Goal: Task Accomplishment & Management: Manage account settings

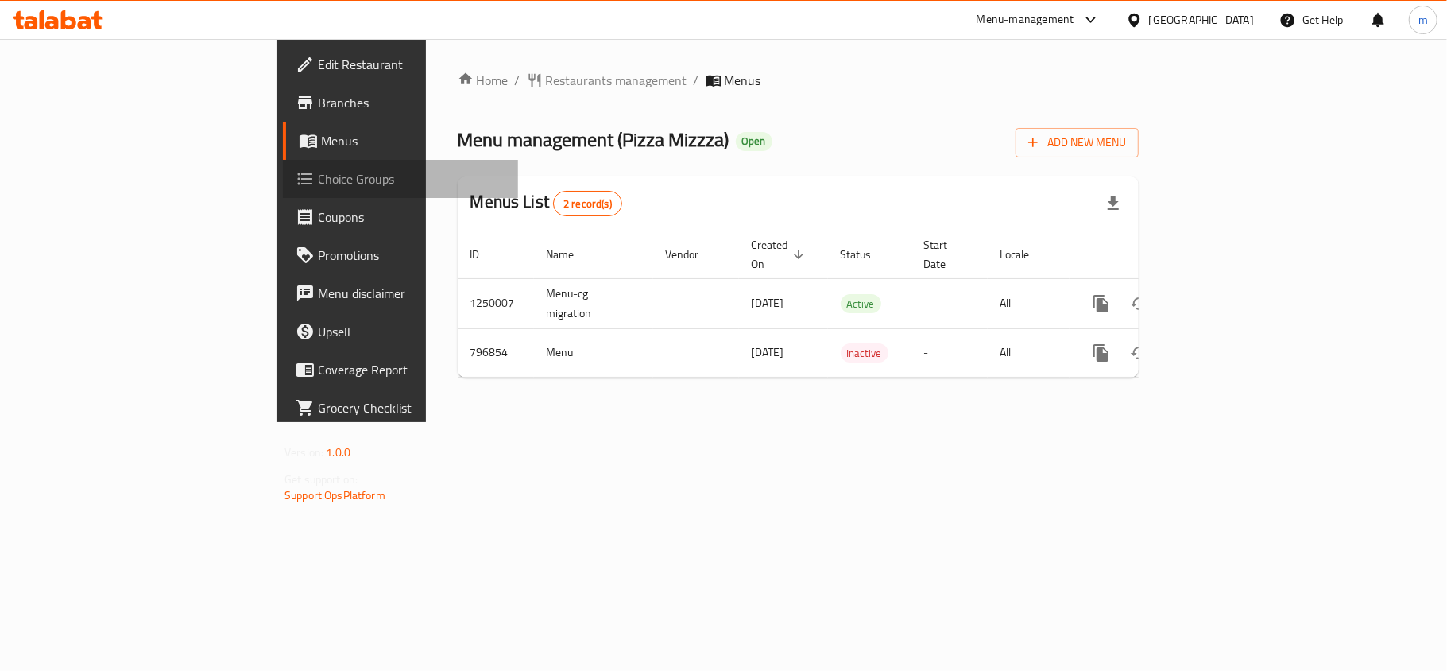
click at [318, 182] on span "Choice Groups" at bounding box center [412, 178] width 188 height 19
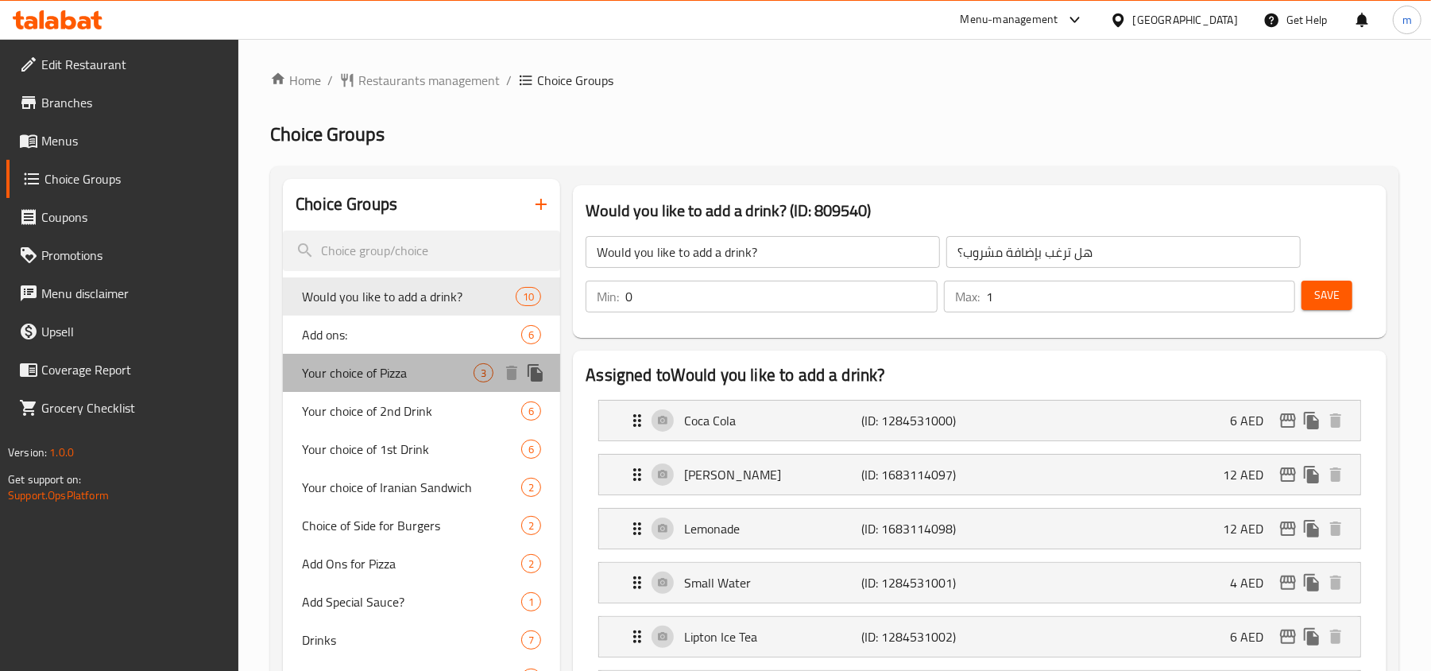
click at [386, 367] on span "Your choice of Pizza" at bounding box center [388, 372] width 172 height 19
type input "Your choice of Pizza"
type input "اختيارك من البيتزا"
type input "1"
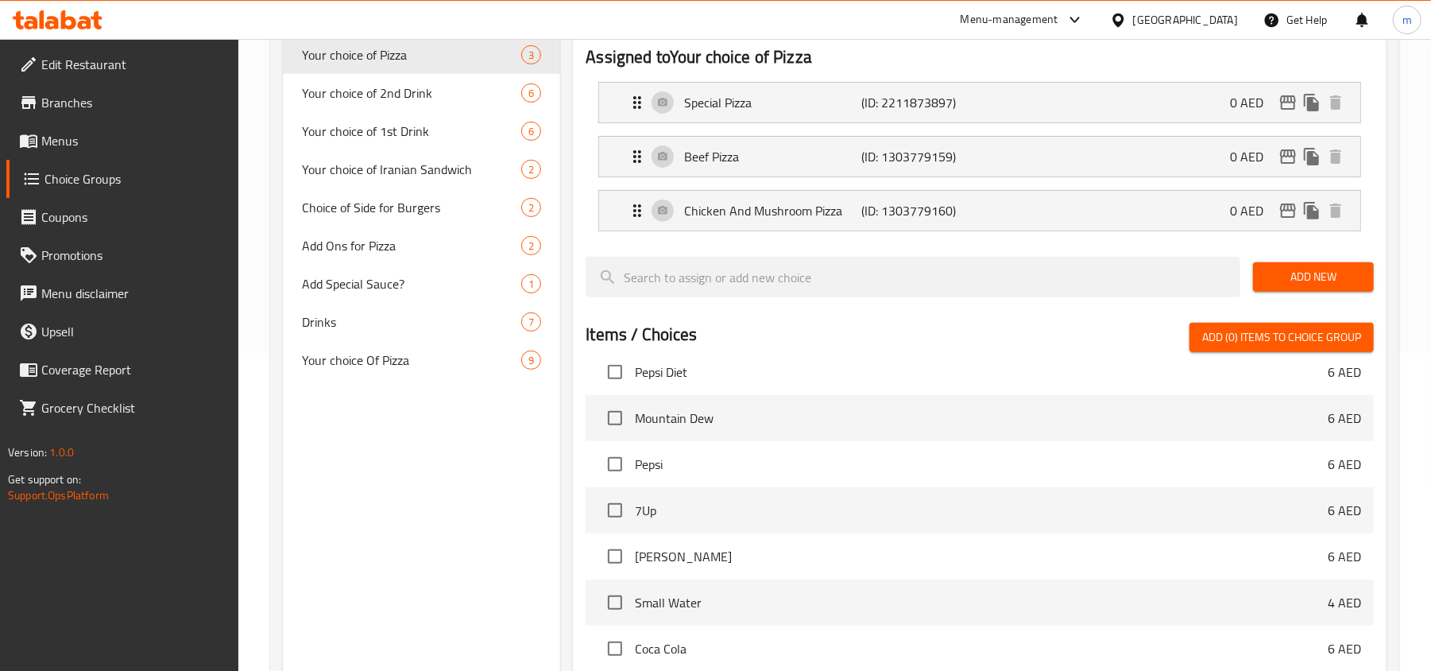
scroll to position [4034, 0]
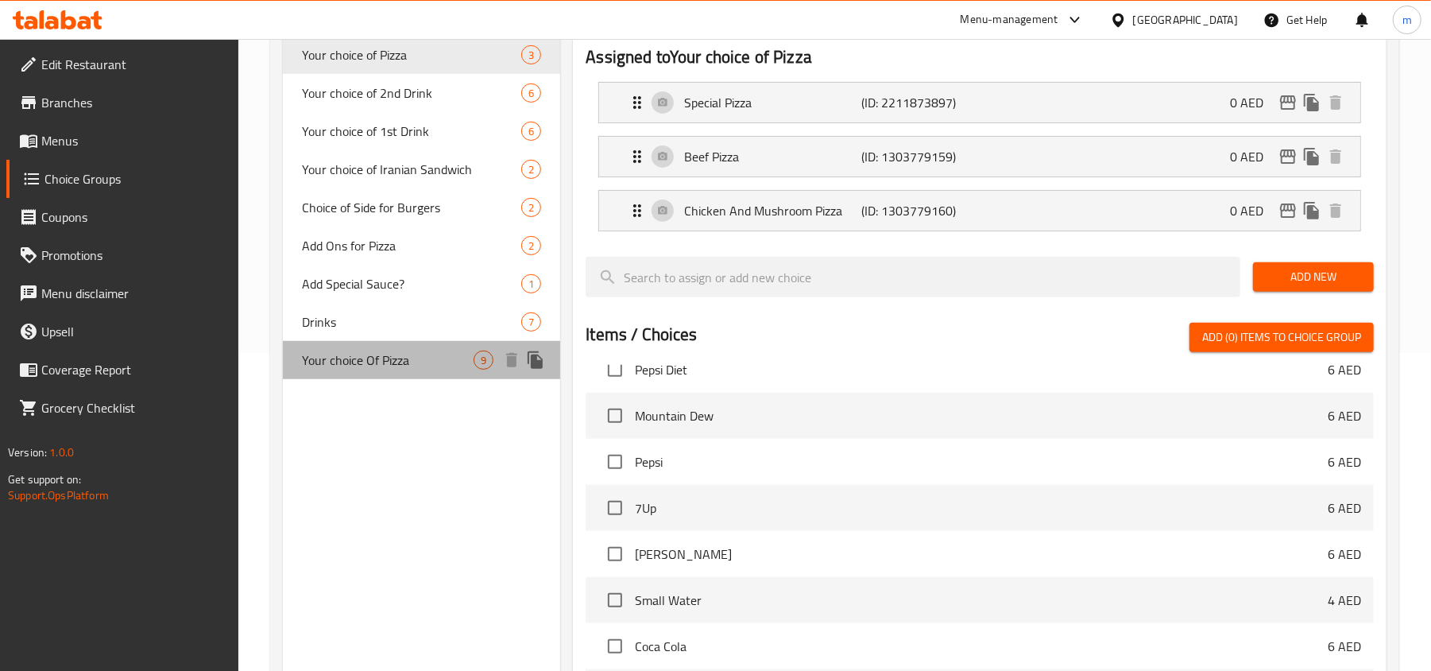
click at [373, 350] on span "Your choice Of Pizza" at bounding box center [388, 359] width 172 height 19
type input "Your choice Of Pizza"
type input "اختيارك من [PERSON_NAME]"
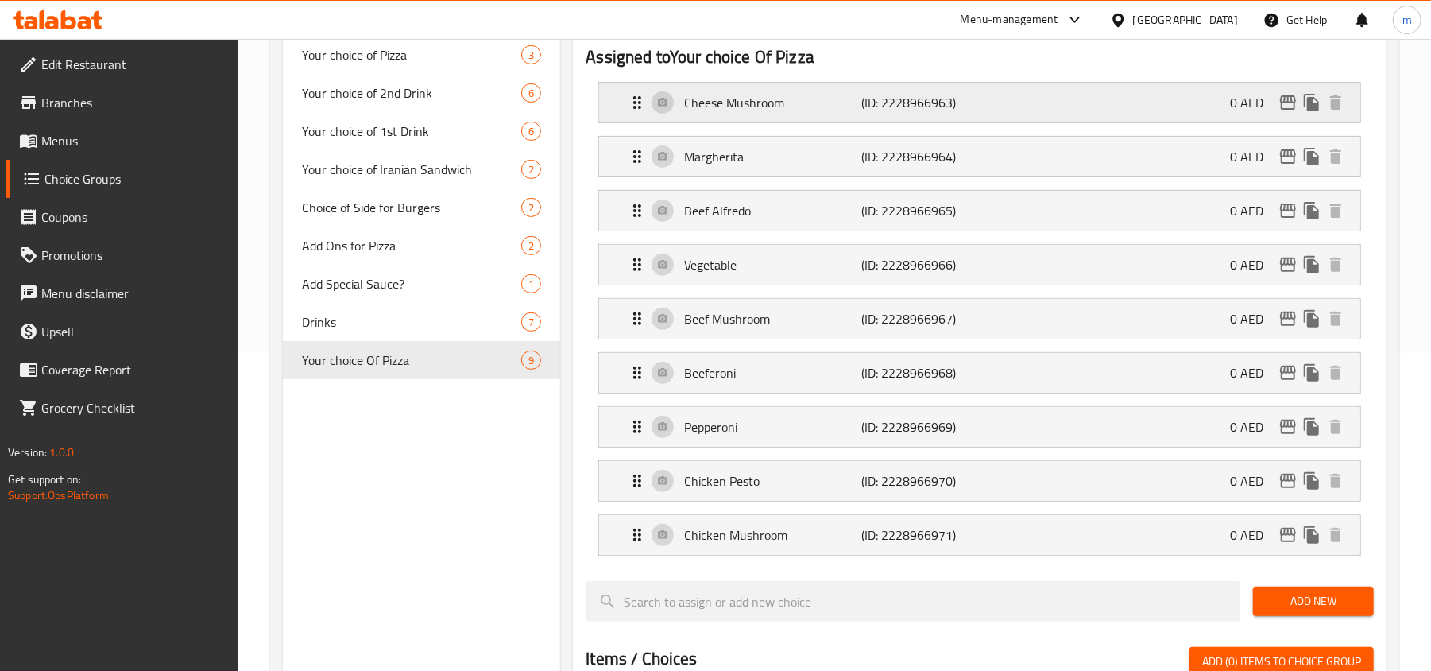
click at [636, 97] on icon "Expand" at bounding box center [637, 102] width 8 height 13
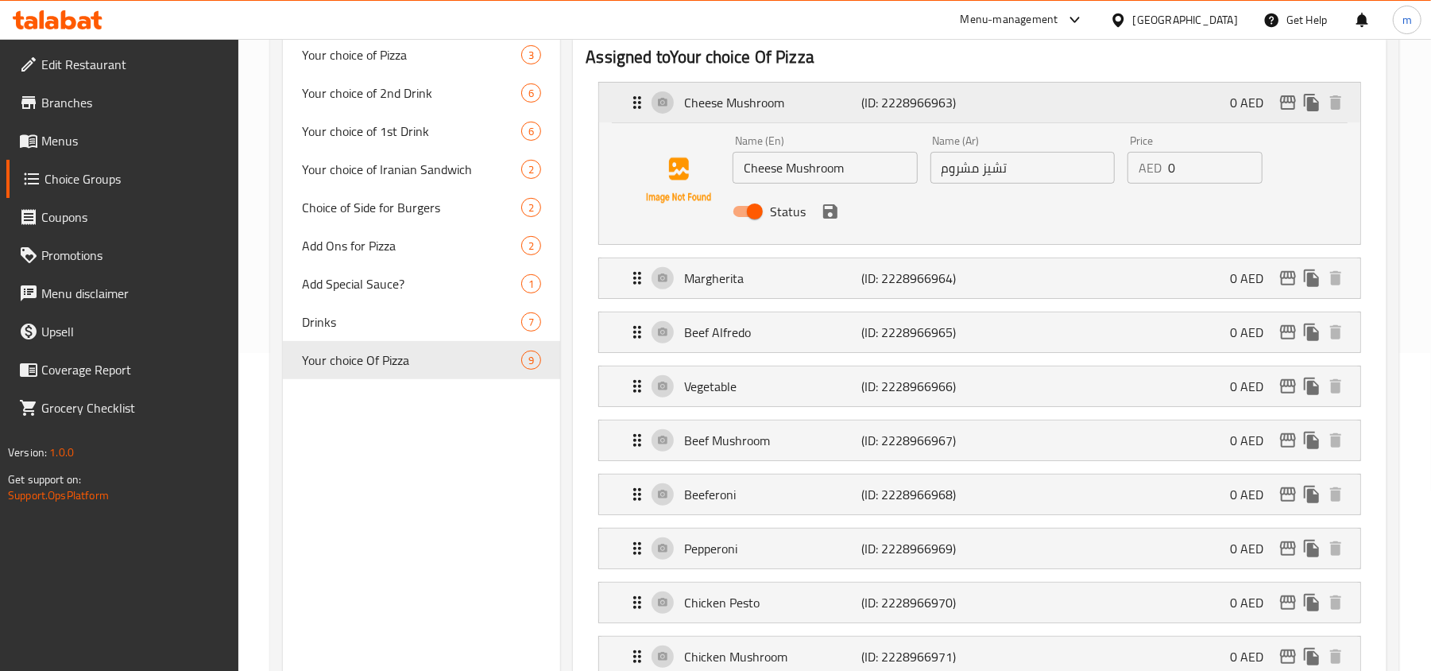
click at [636, 96] on icon "Expand" at bounding box center [637, 102] width 19 height 19
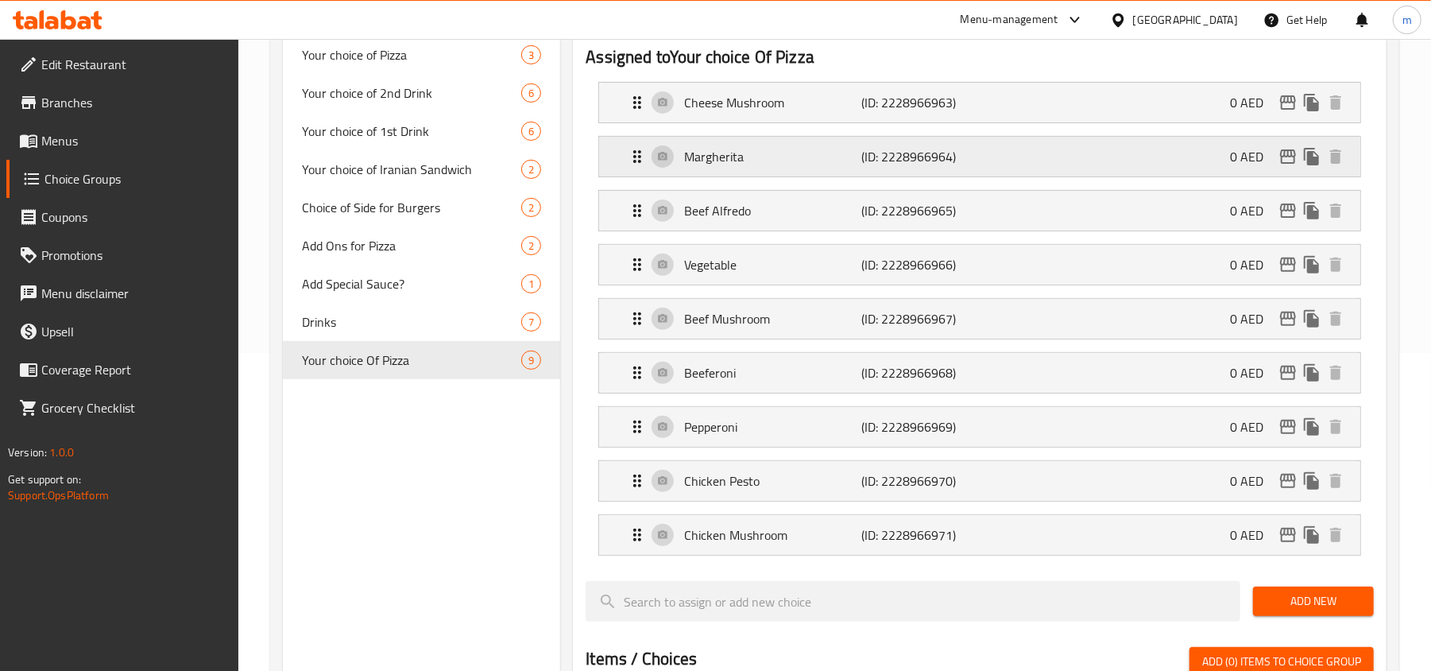
click at [636, 156] on icon "Expand" at bounding box center [637, 156] width 19 height 19
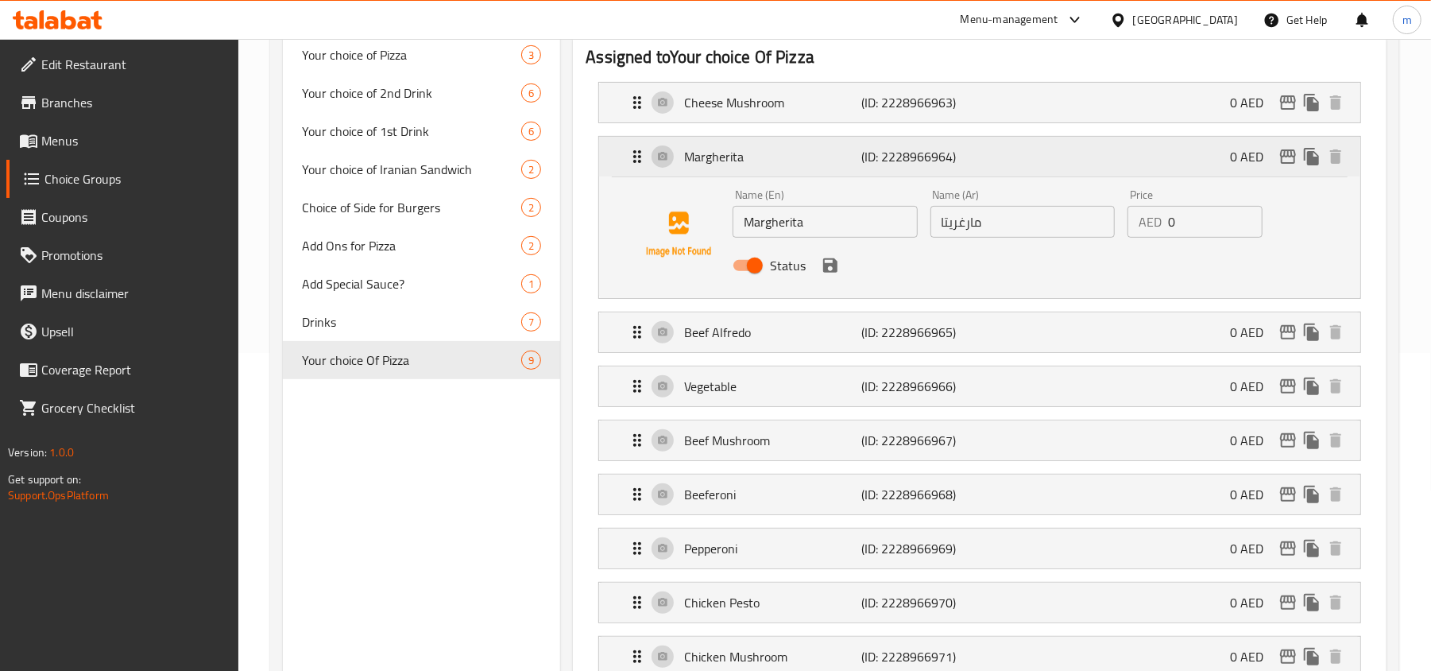
click at [636, 156] on icon "Expand" at bounding box center [637, 156] width 19 height 19
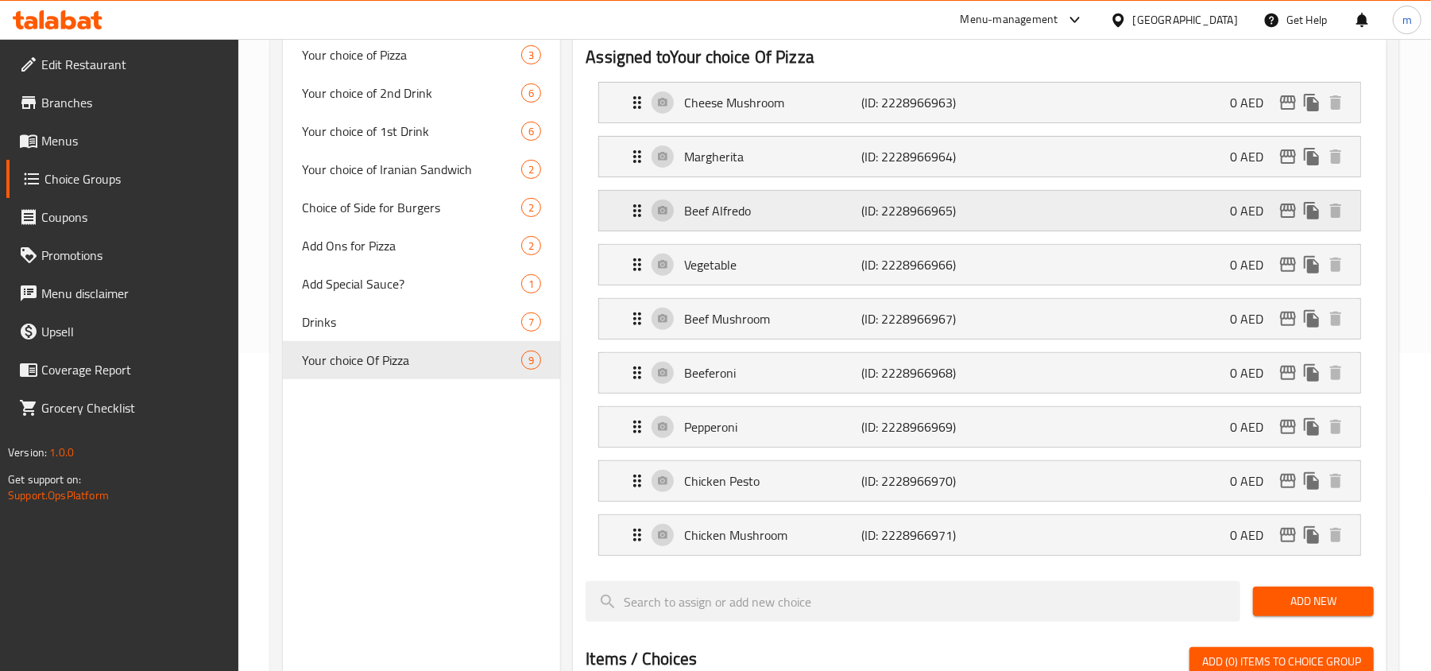
click at [628, 207] on icon "Expand" at bounding box center [637, 210] width 19 height 19
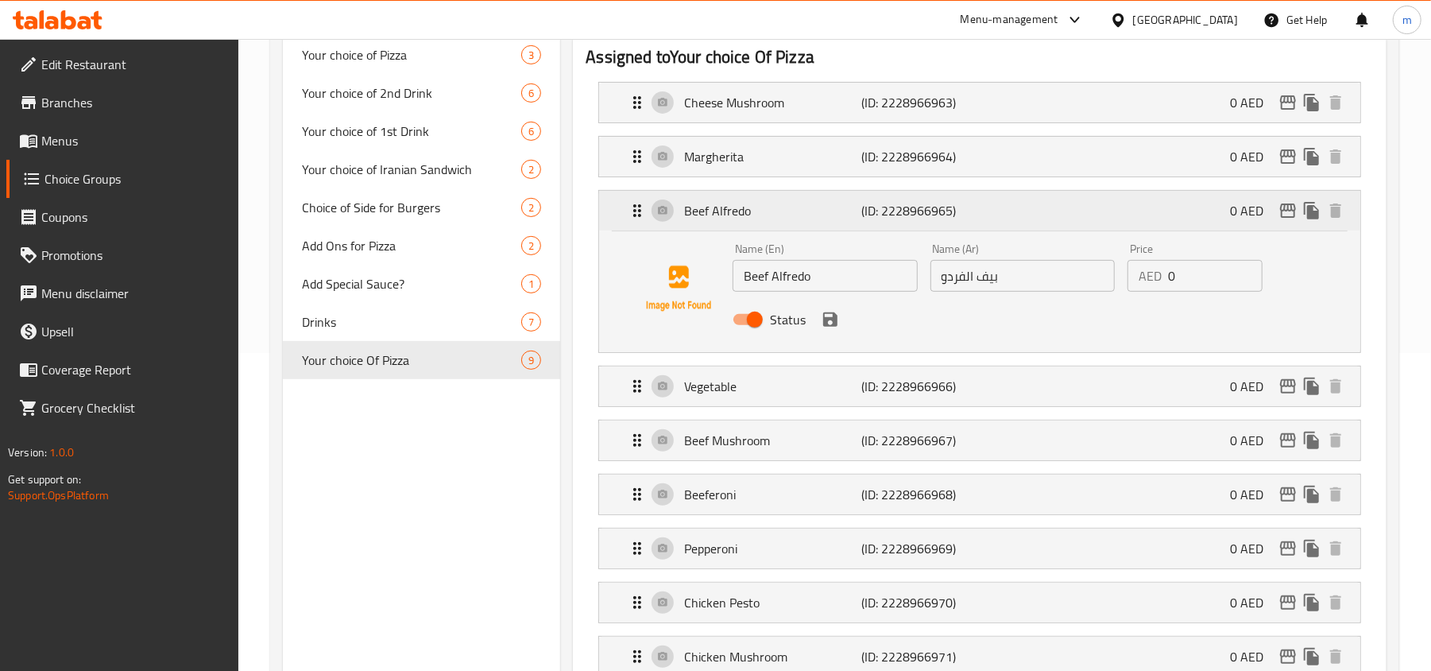
click at [628, 207] on icon "Expand" at bounding box center [637, 210] width 19 height 19
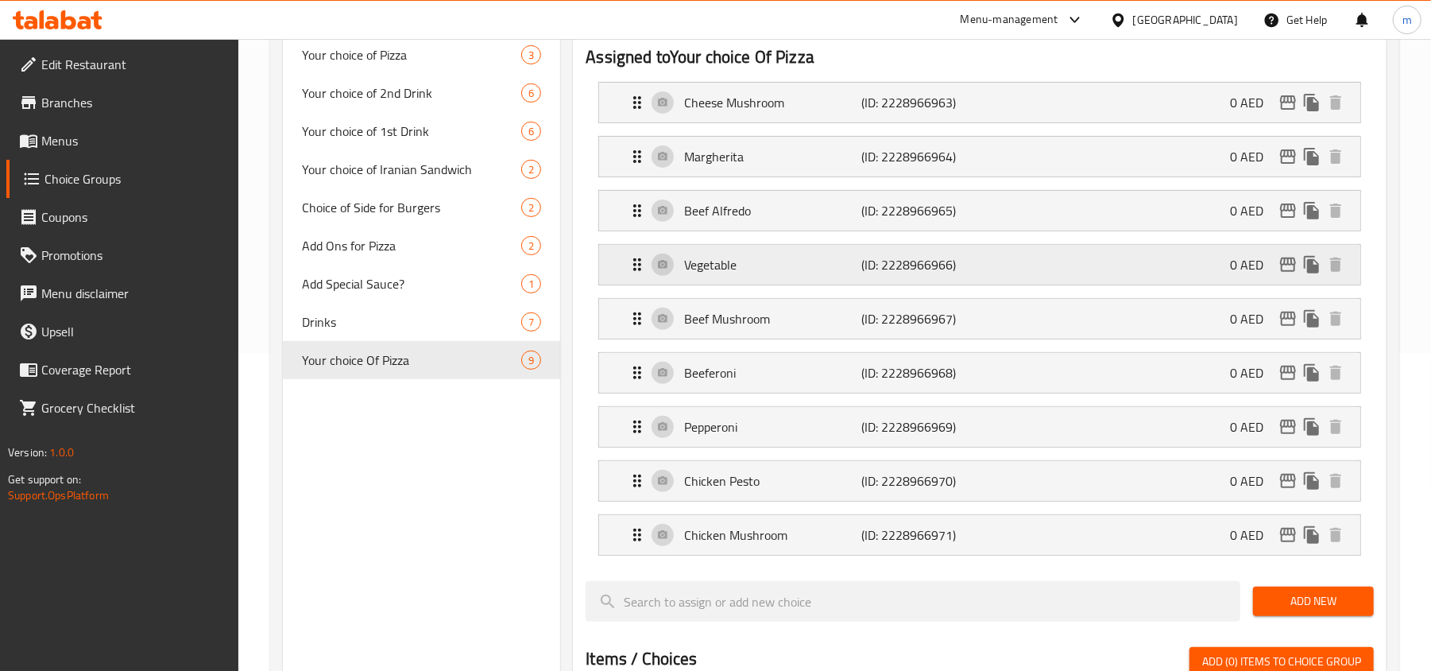
click at [633, 264] on icon "Expand" at bounding box center [637, 264] width 19 height 19
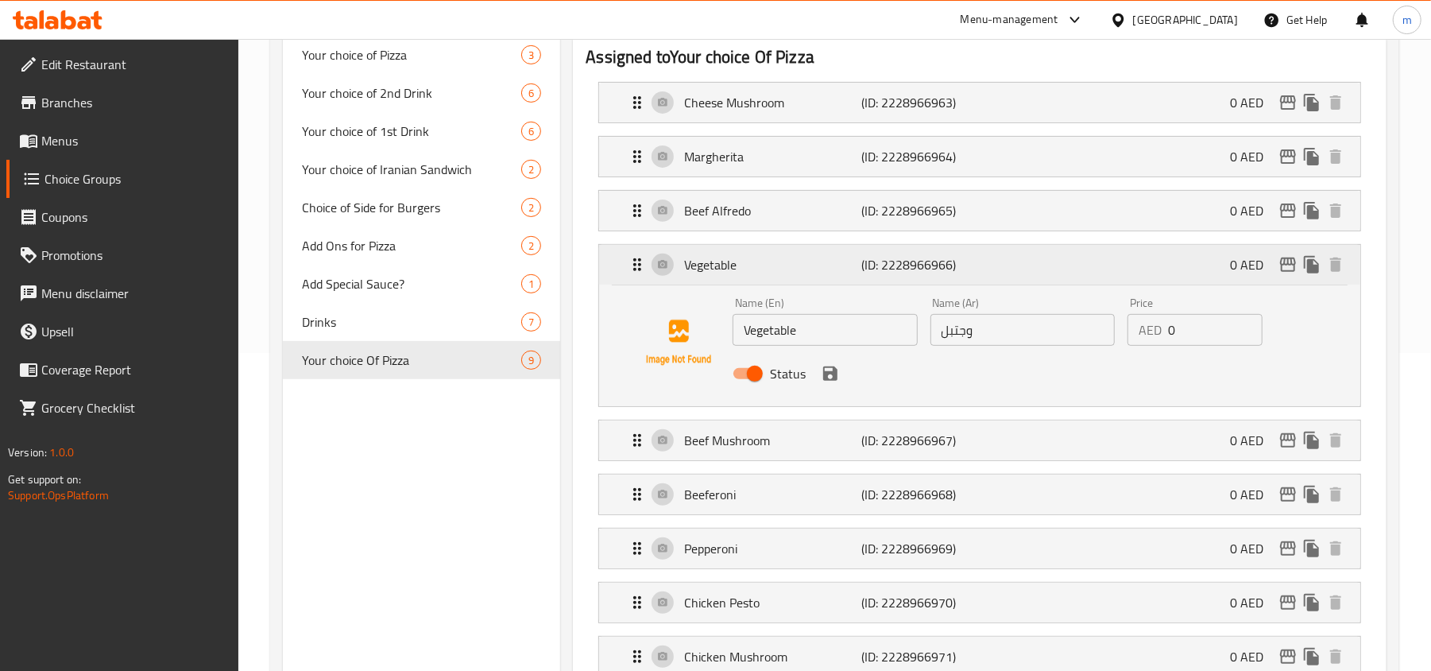
click at [633, 264] on icon "Expand" at bounding box center [637, 264] width 19 height 19
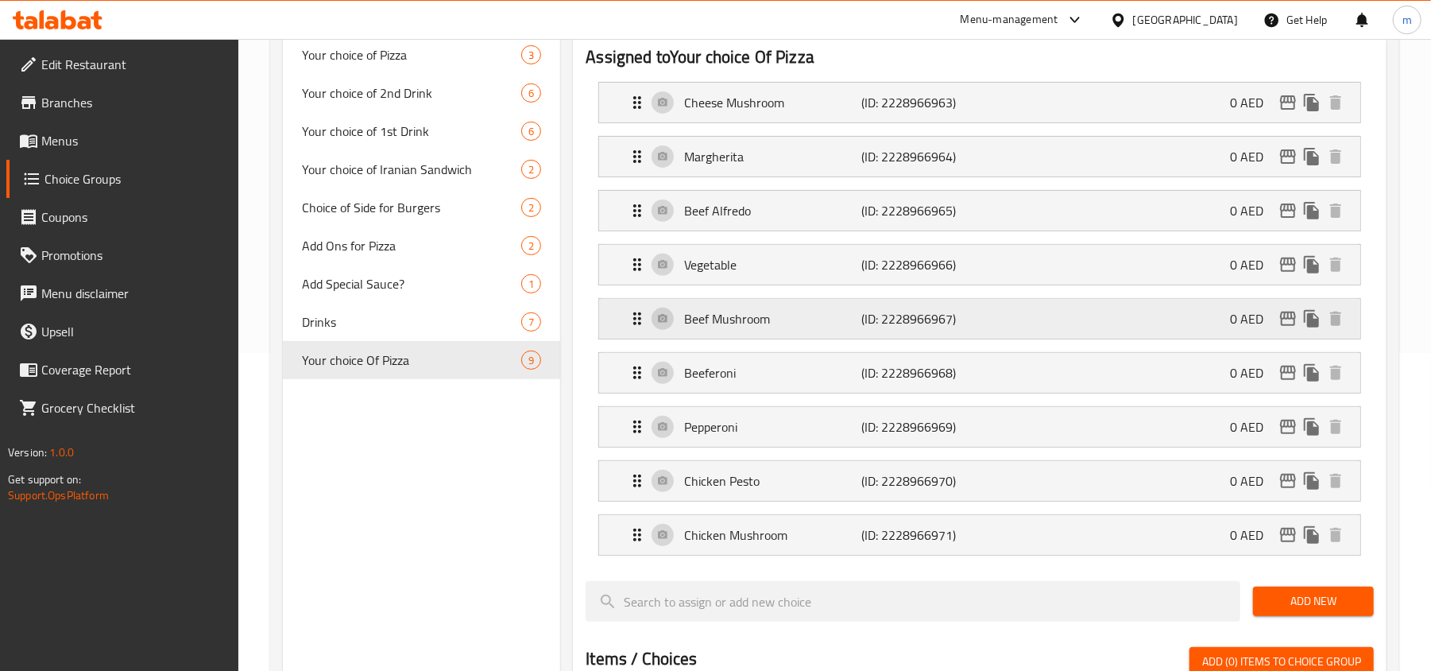
click at [636, 321] on icon "Expand" at bounding box center [637, 318] width 8 height 13
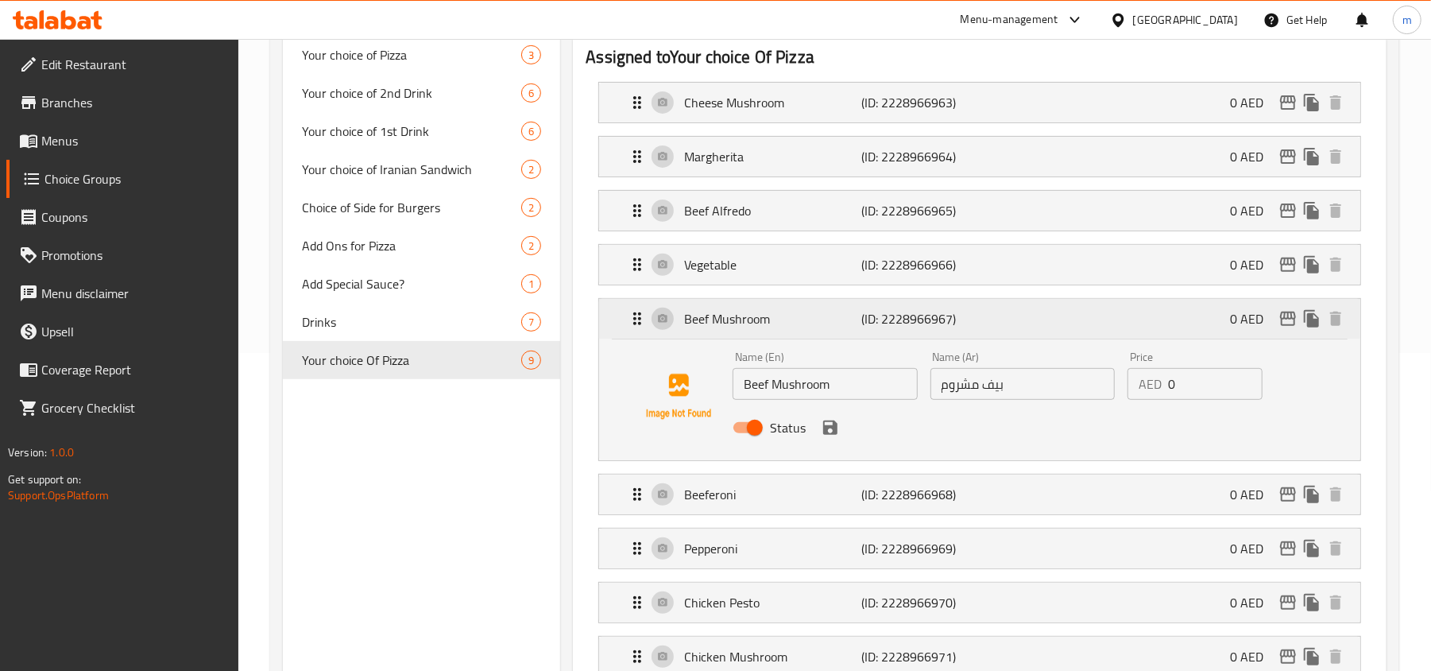
click at [636, 321] on icon "Expand" at bounding box center [637, 318] width 8 height 13
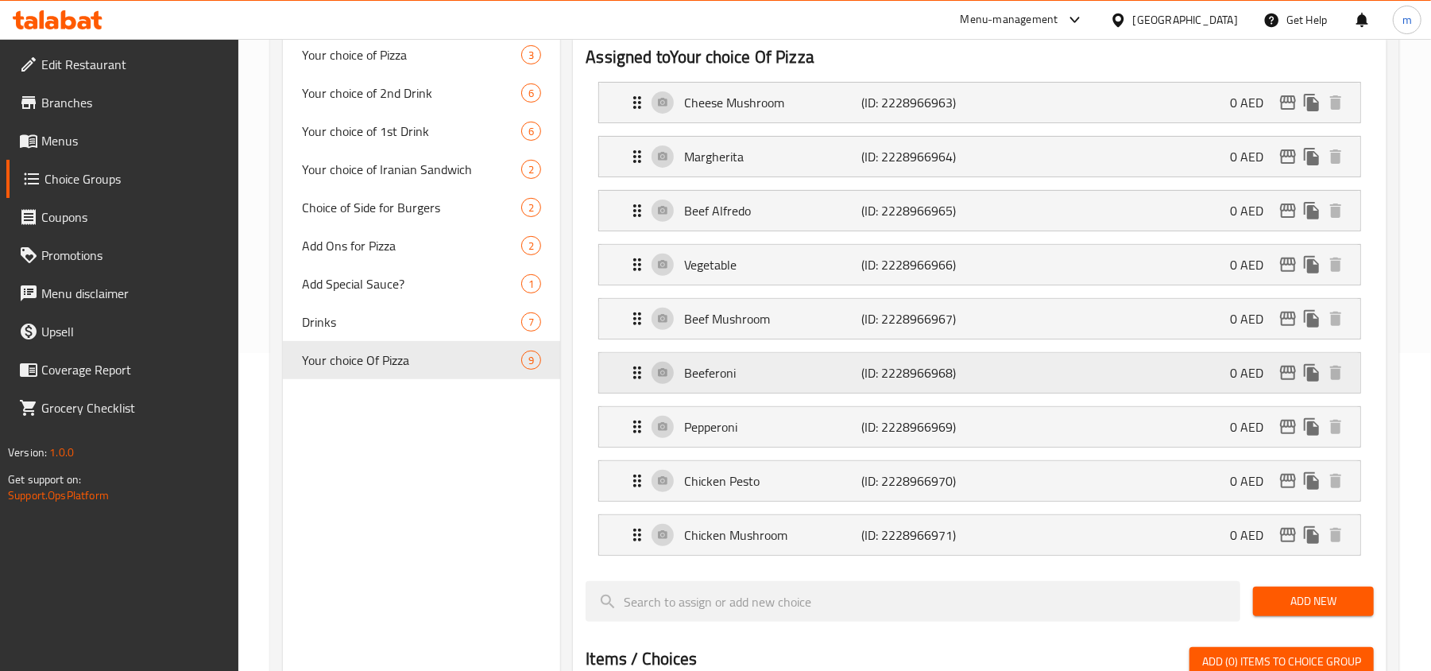
click at [636, 372] on icon "Expand" at bounding box center [637, 372] width 8 height 13
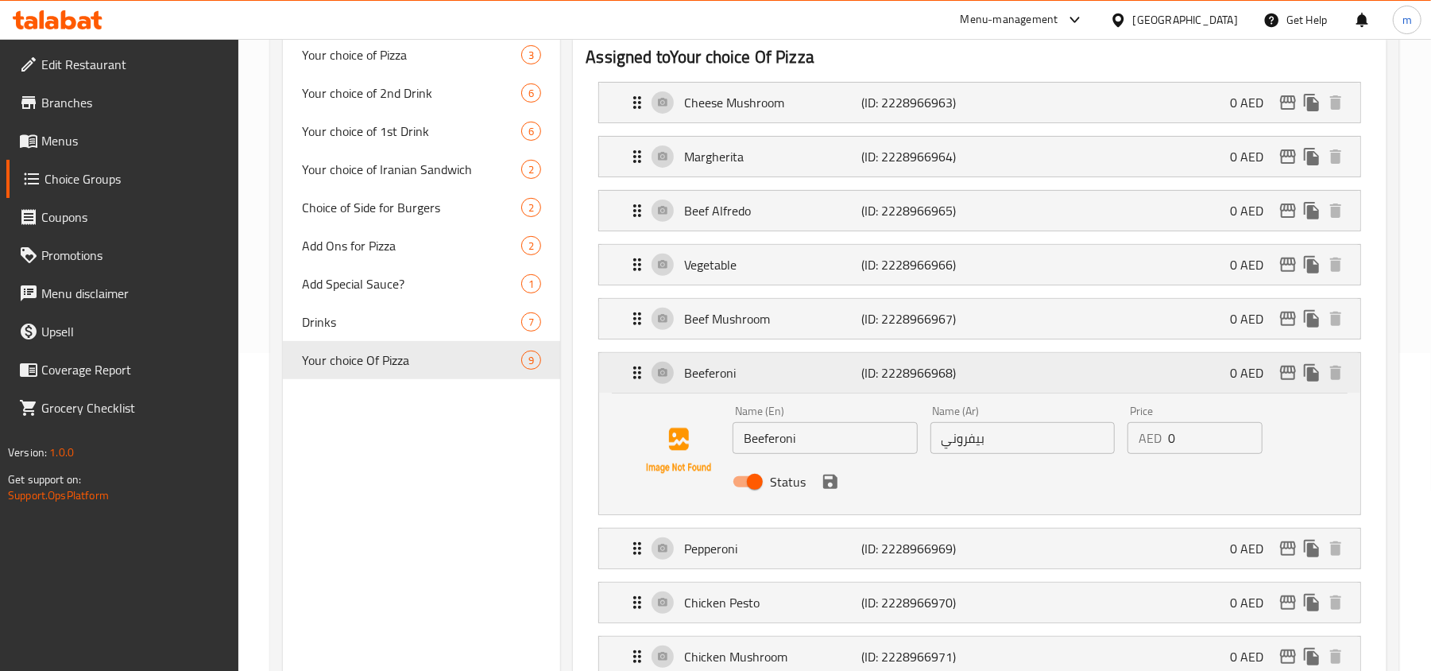
click at [636, 372] on icon "Expand" at bounding box center [637, 372] width 8 height 13
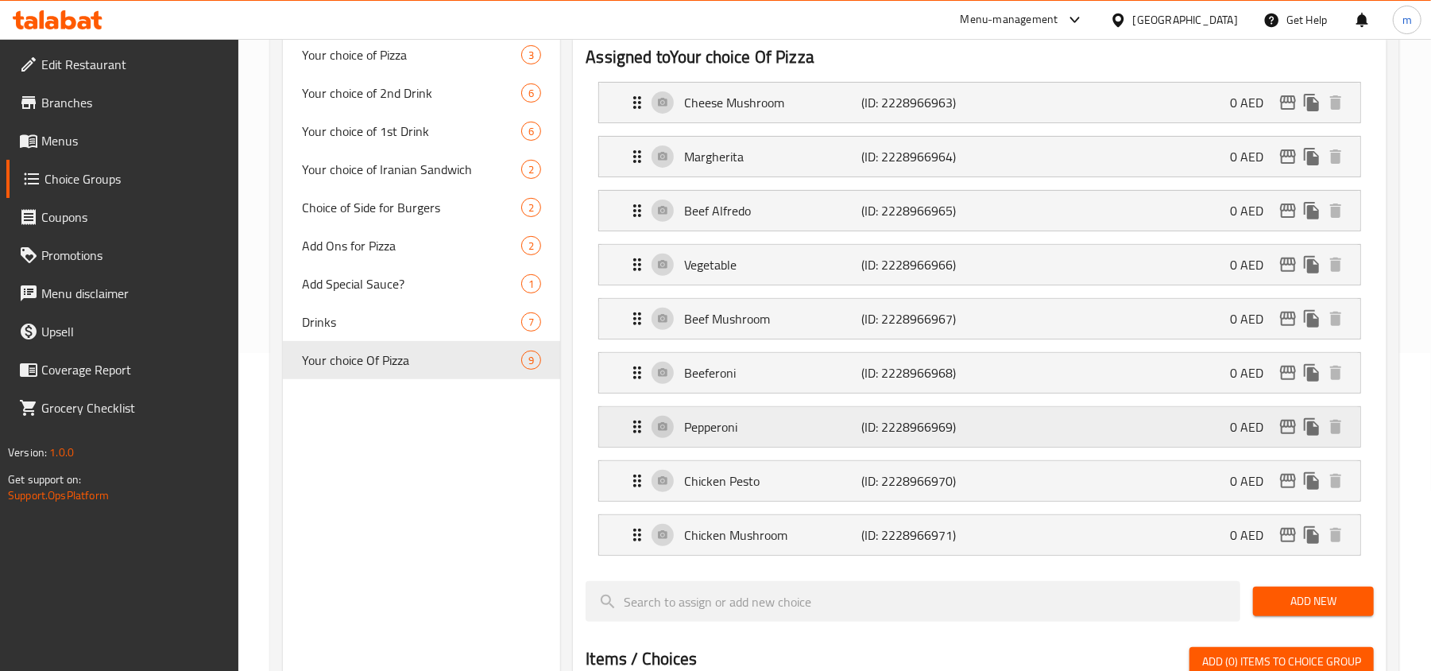
click at [636, 426] on icon "Expand" at bounding box center [637, 426] width 8 height 13
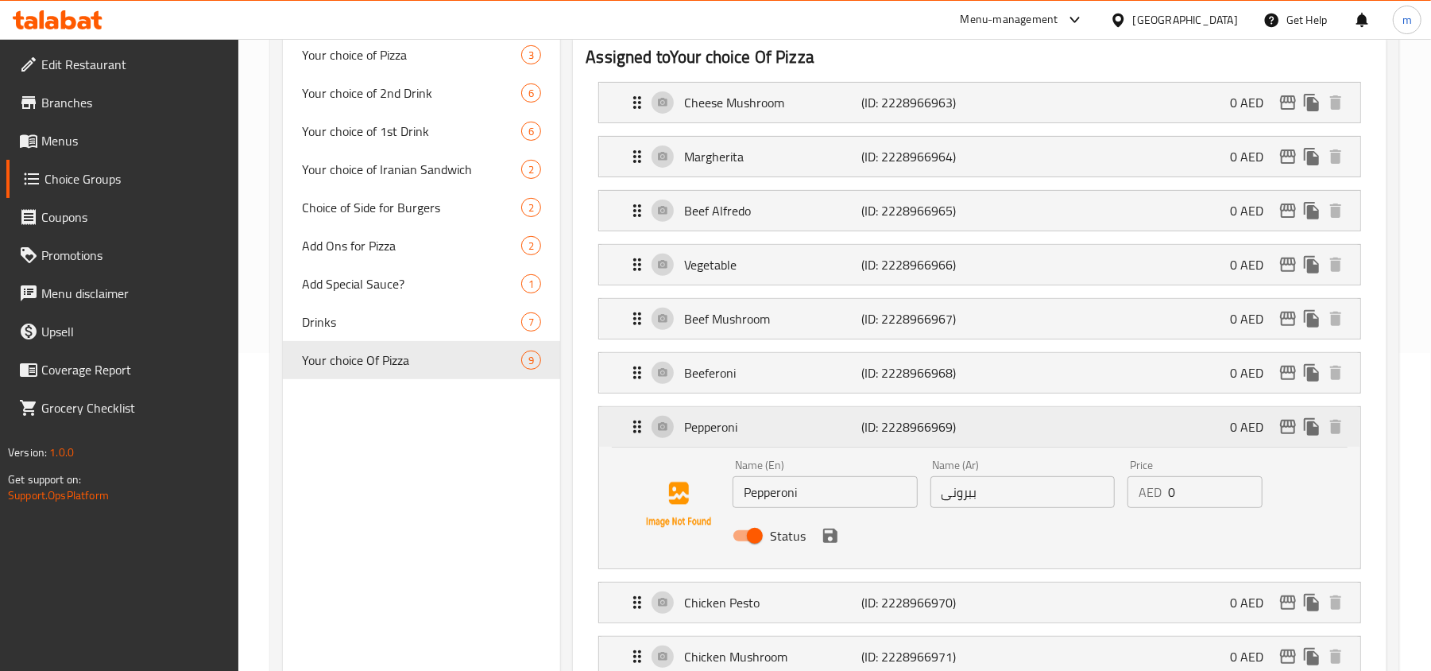
click at [636, 426] on icon "Expand" at bounding box center [637, 426] width 8 height 13
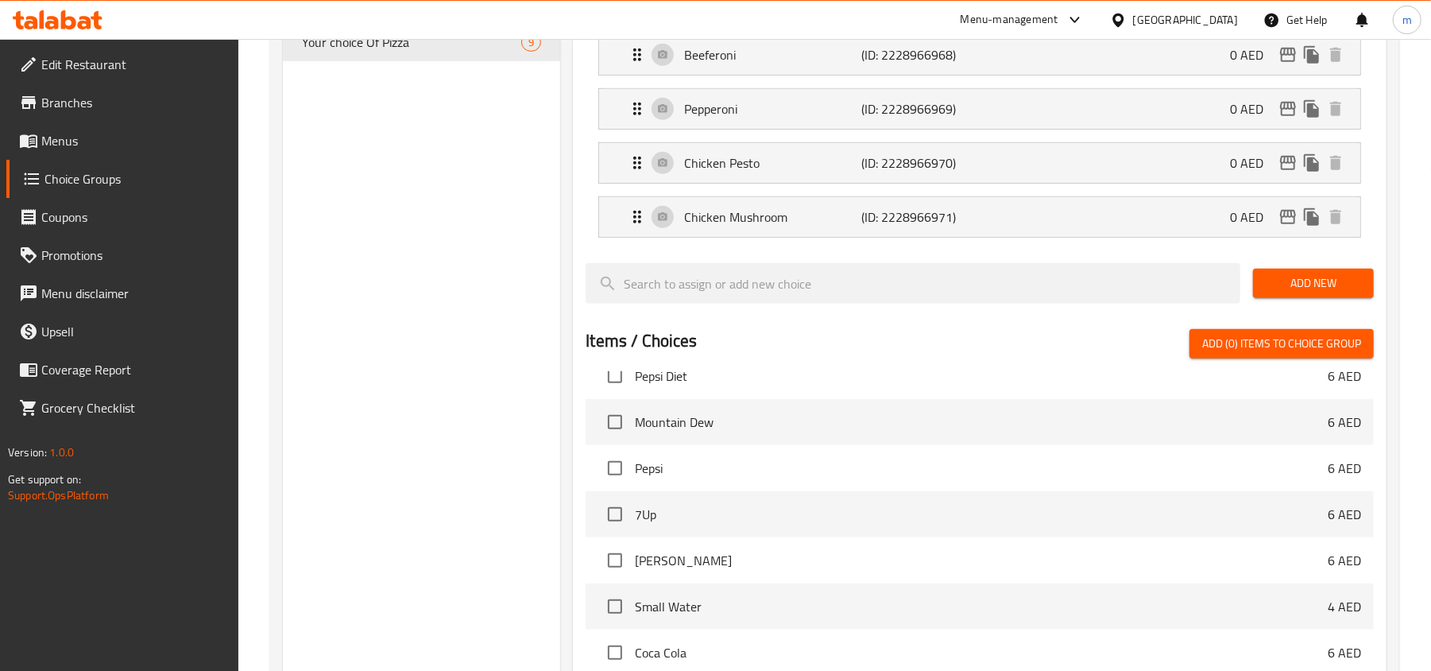
scroll to position [529, 0]
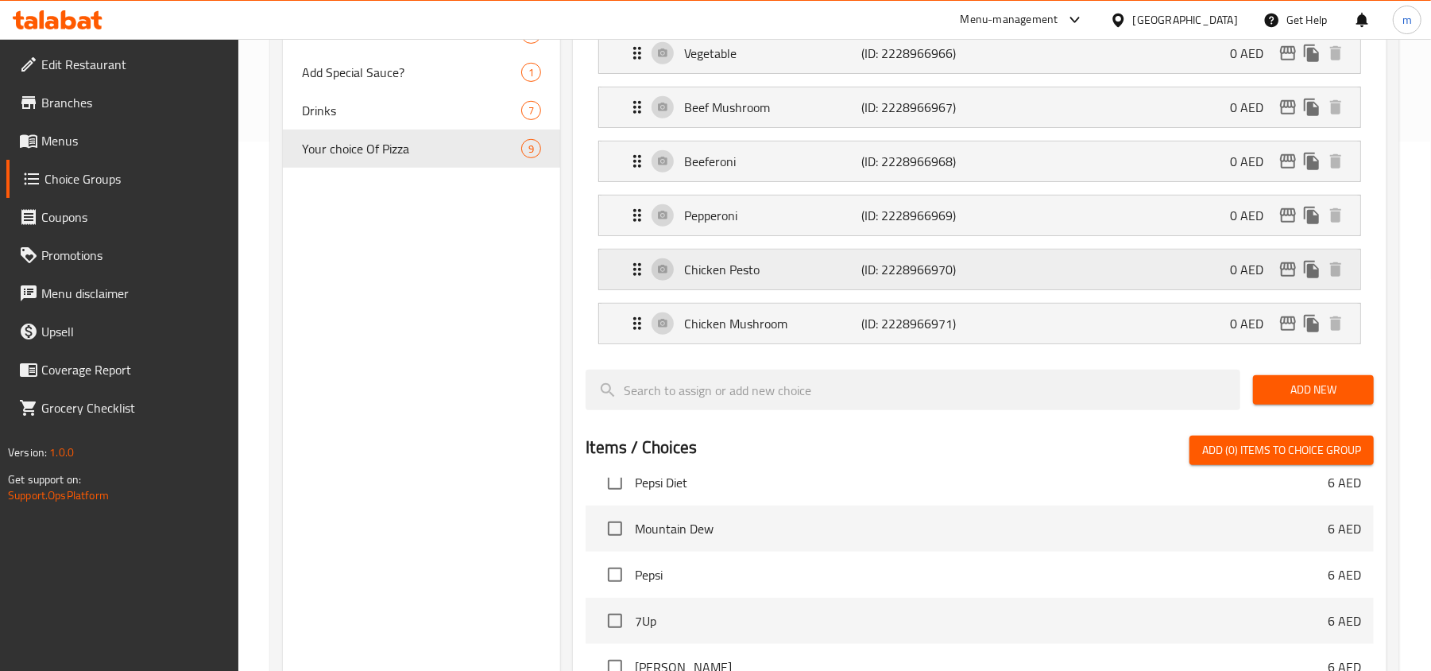
click at [630, 271] on icon "Expand" at bounding box center [637, 269] width 19 height 19
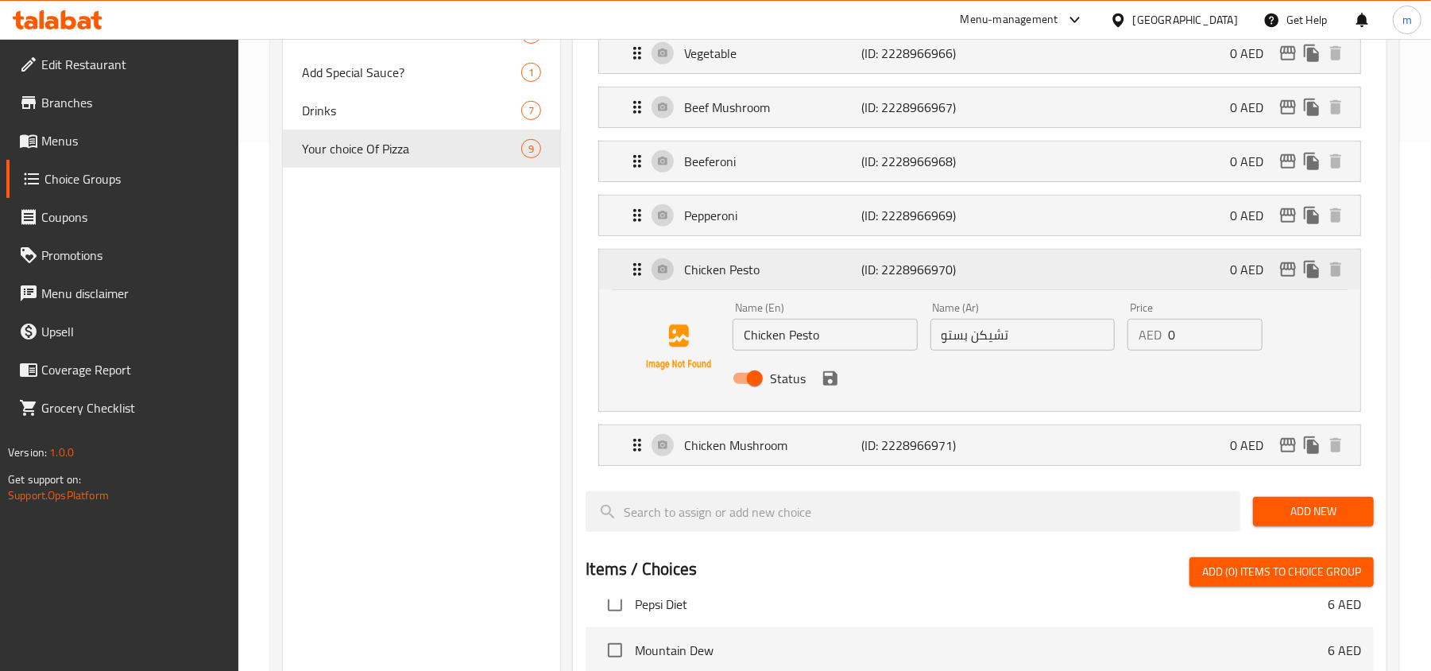
click at [630, 271] on icon "Expand" at bounding box center [637, 269] width 19 height 19
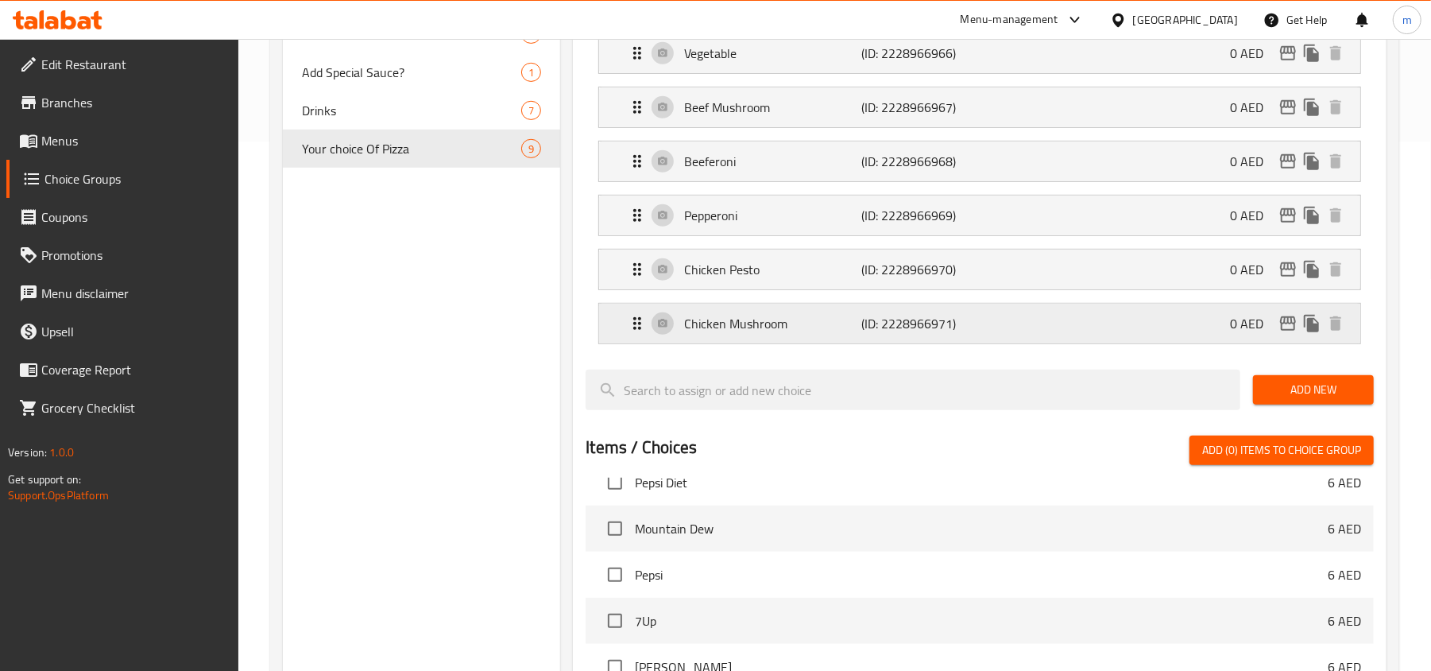
click at [628, 323] on icon "Expand" at bounding box center [637, 323] width 19 height 19
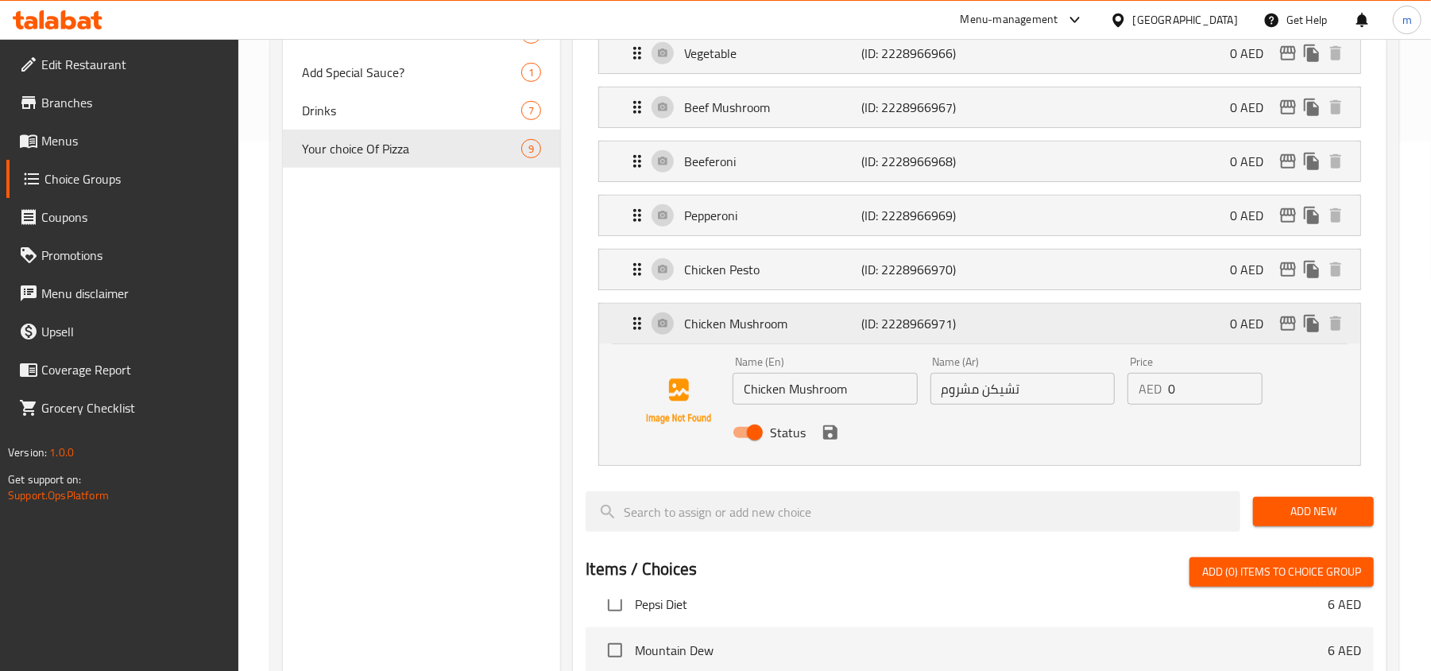
click at [628, 323] on icon "Expand" at bounding box center [637, 323] width 19 height 19
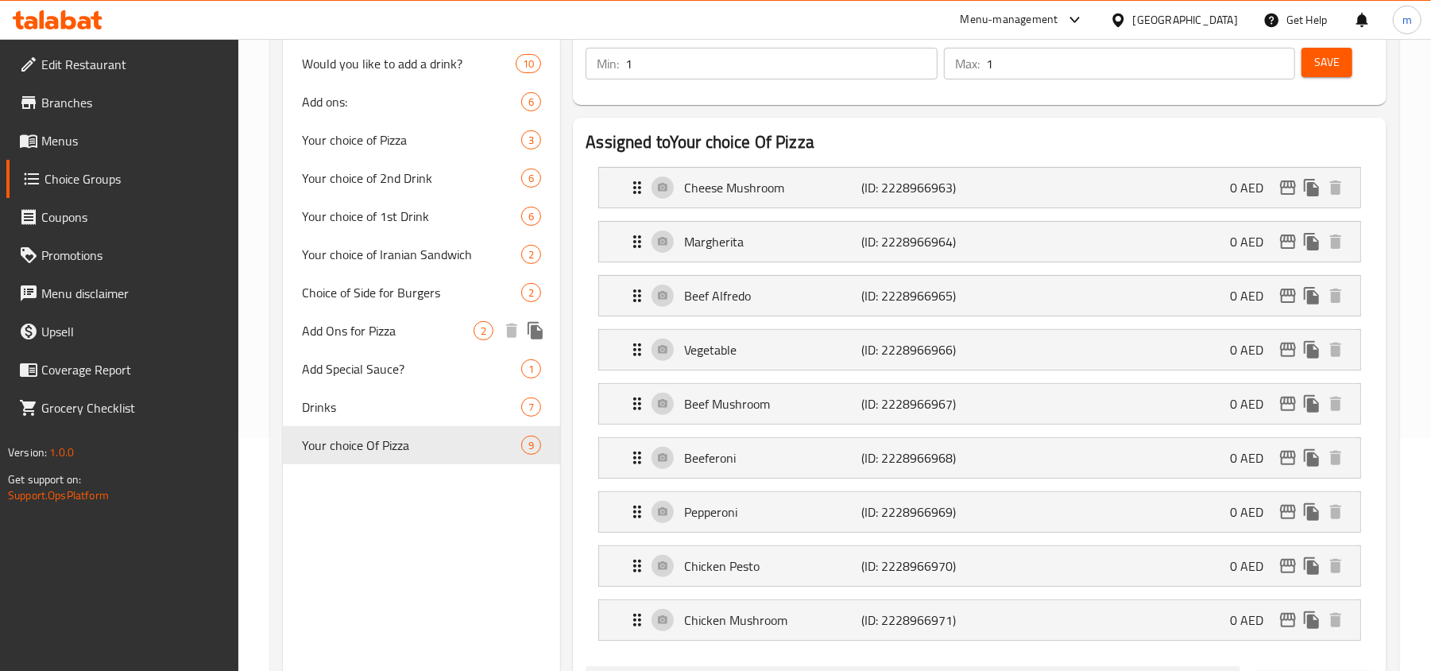
scroll to position [71, 0]
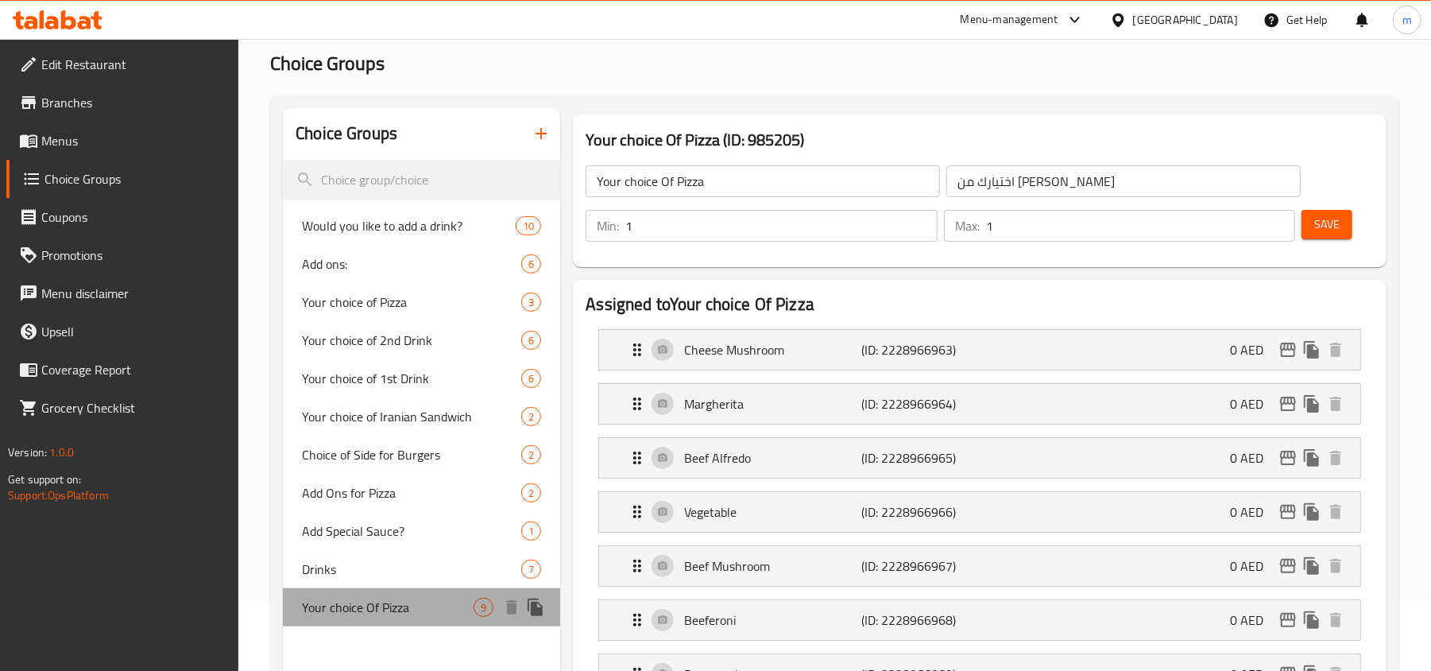
click at [353, 614] on span "Your choice Of Pizza" at bounding box center [388, 607] width 172 height 19
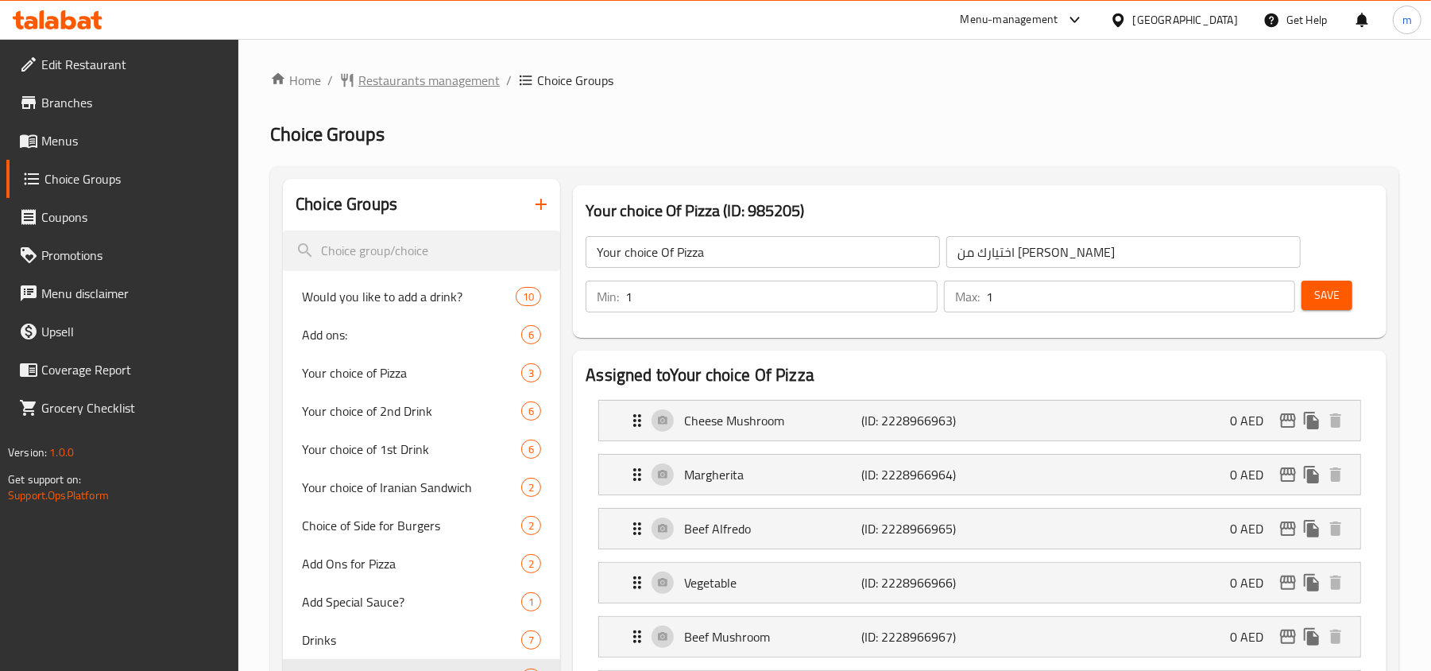
click at [395, 79] on span "Restaurants management" at bounding box center [428, 80] width 141 height 19
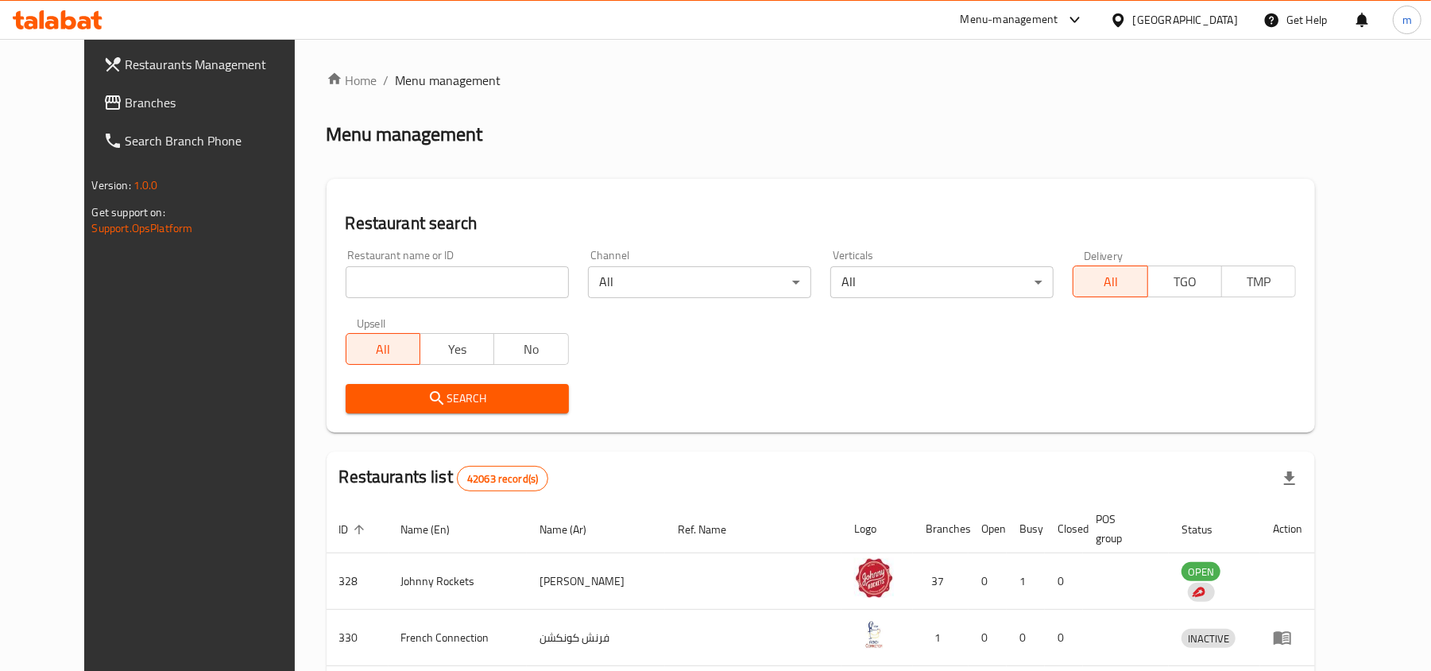
click at [126, 106] on span "Branches" at bounding box center [218, 102] width 185 height 19
